Goal: Transaction & Acquisition: Purchase product/service

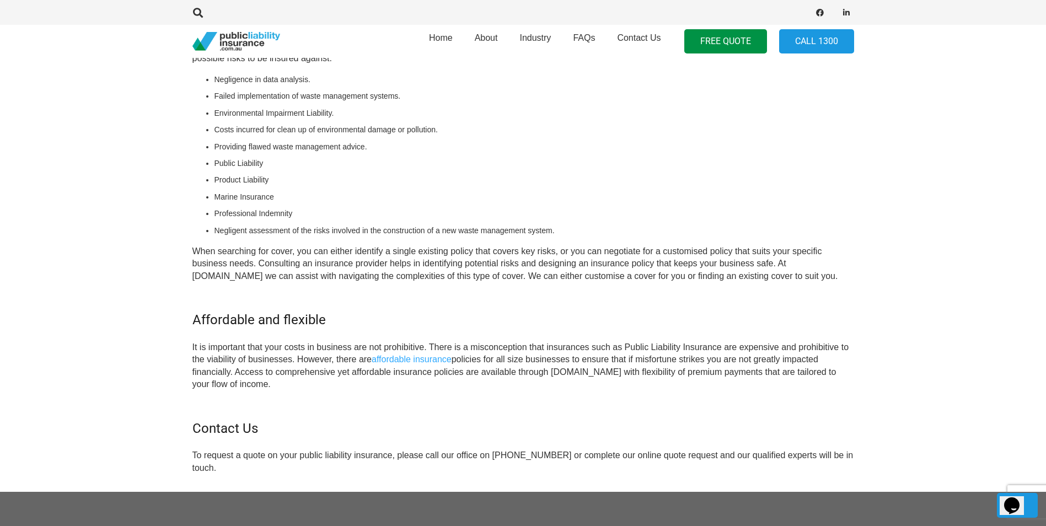
scroll to position [717, 0]
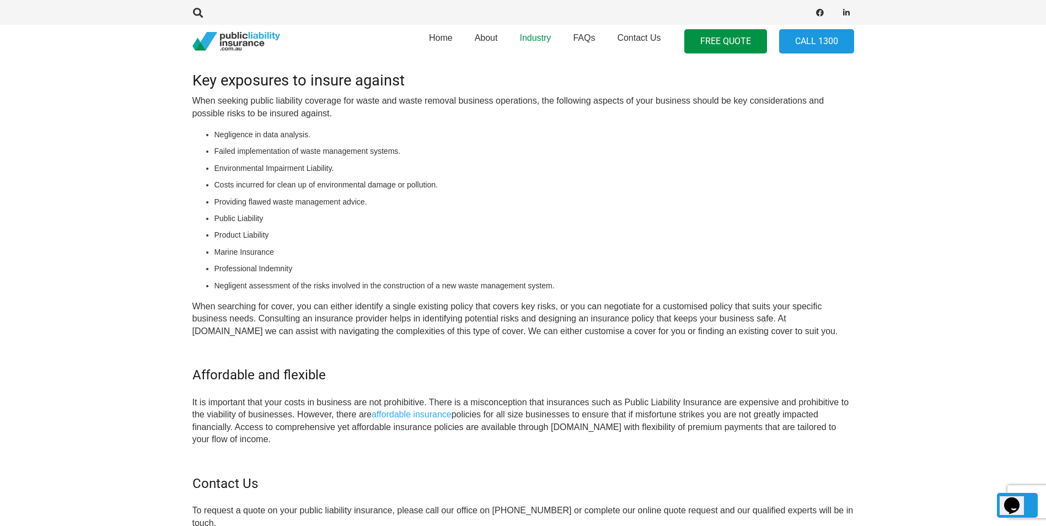
click at [532, 39] on span "Industry" at bounding box center [534, 37] width 31 height 9
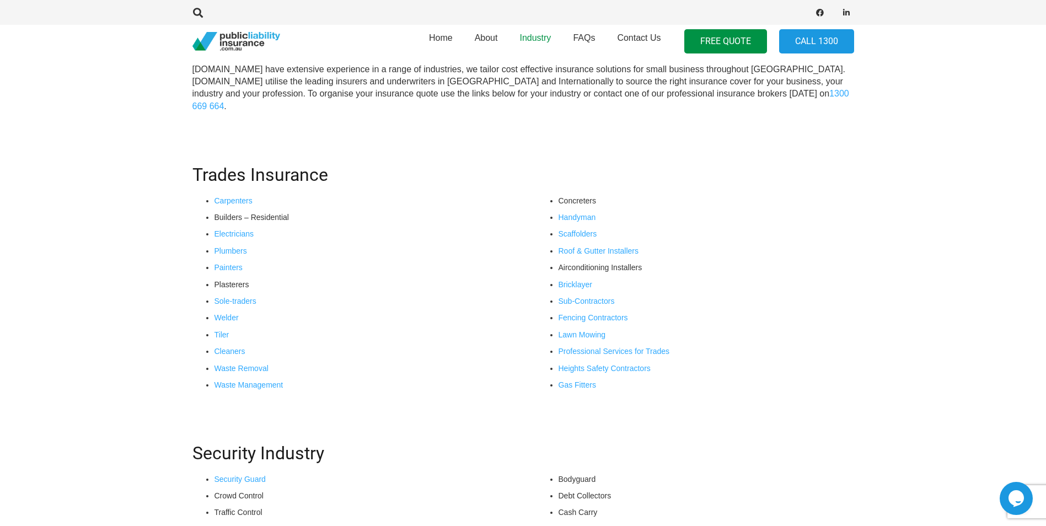
scroll to position [276, 0]
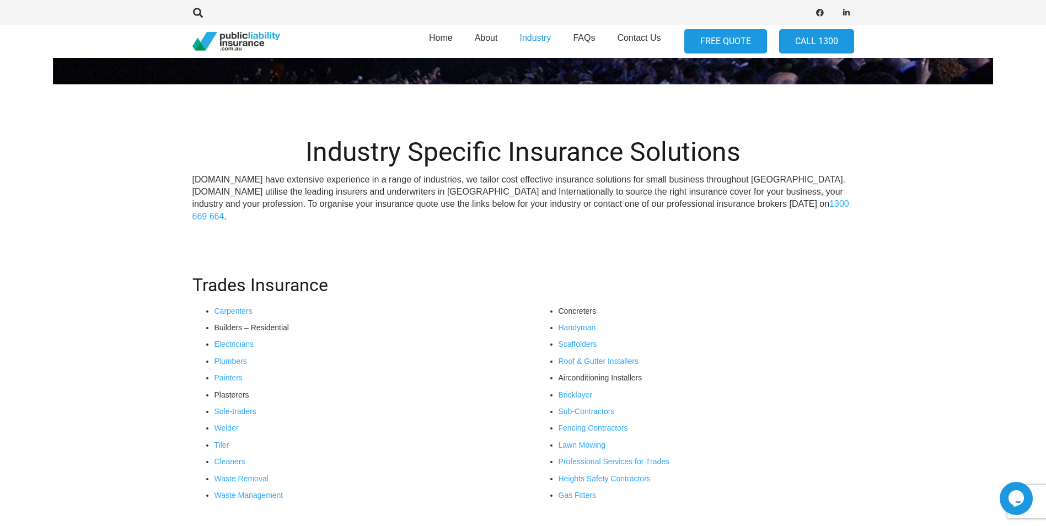
click at [722, 40] on link "FREE QUOTE" at bounding box center [725, 41] width 83 height 25
click at [261, 495] on link "Waste Management" at bounding box center [248, 495] width 69 height 9
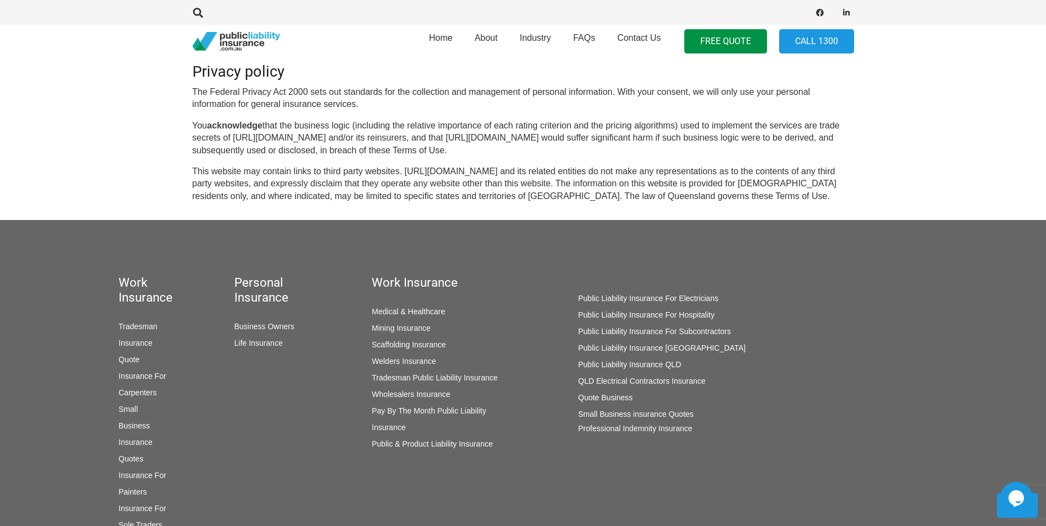
scroll to position [992, 0]
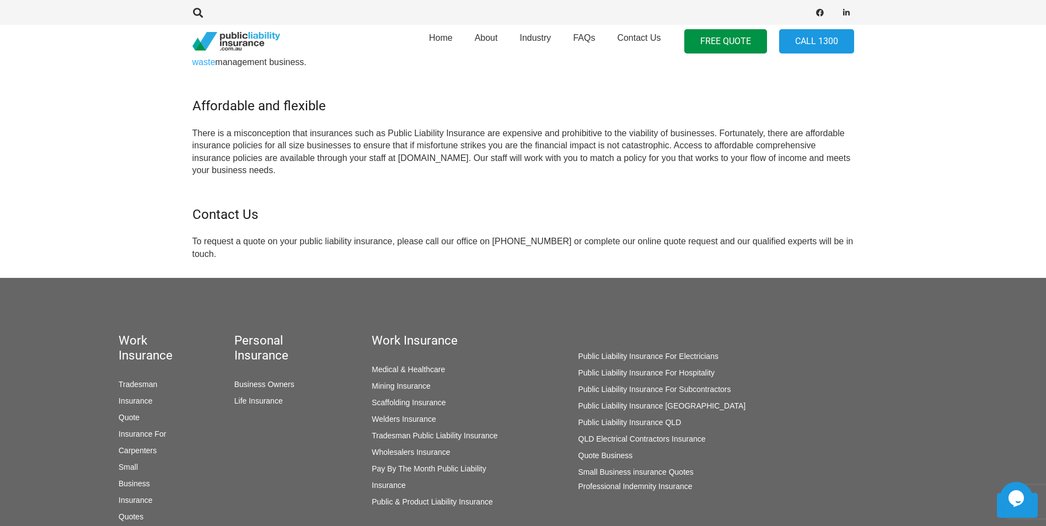
scroll to position [1047, 0]
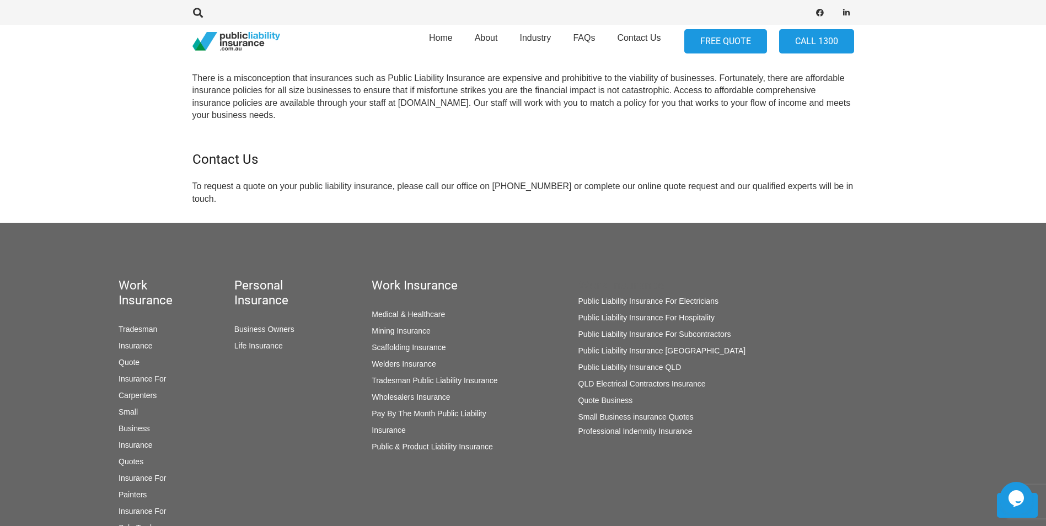
click at [738, 35] on link "FREE QUOTE" at bounding box center [725, 41] width 83 height 25
